Goal: Connect with others: Establish contact or relationships with other users

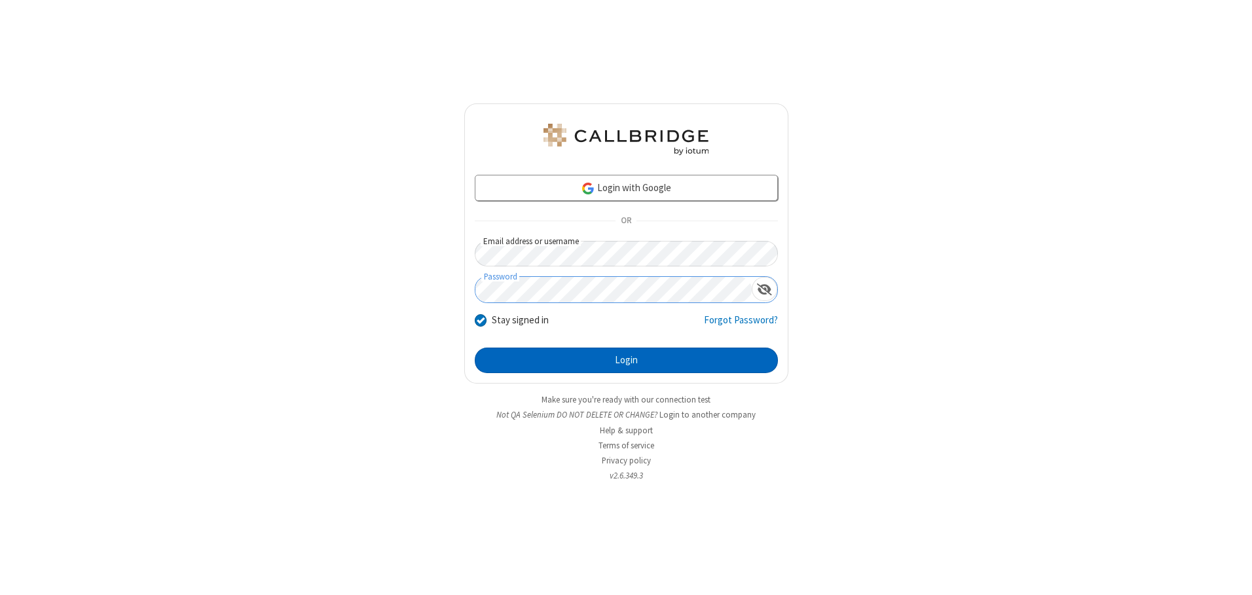
click at [626, 360] on button "Login" at bounding box center [626, 361] width 303 height 26
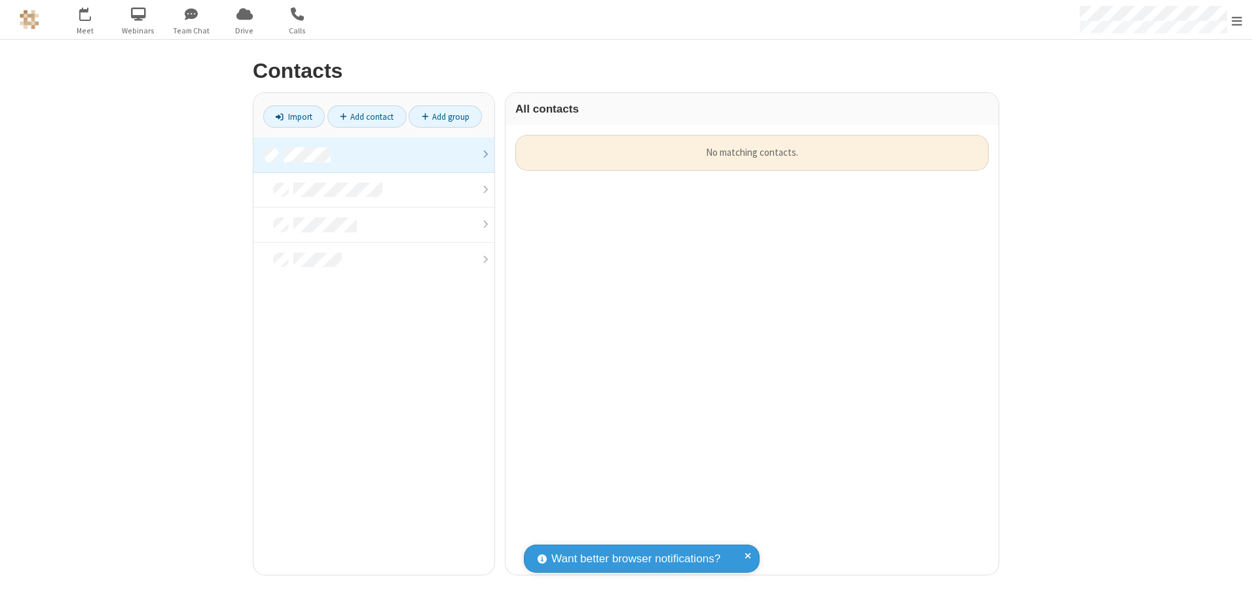
scroll to position [440, 483]
click at [374, 155] on link at bounding box center [373, 155] width 241 height 35
click at [367, 117] on link "Add contact" at bounding box center [367, 116] width 79 height 22
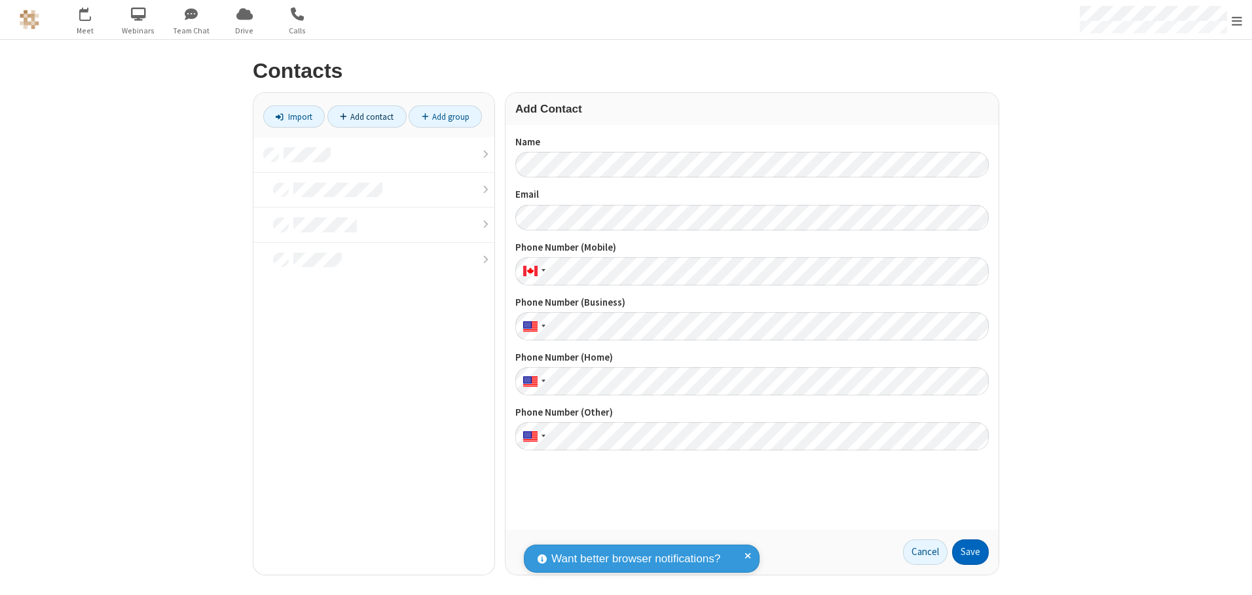
click at [971, 552] on button "Save" at bounding box center [970, 553] width 37 height 26
